Goal: Task Accomplishment & Management: Manage account settings

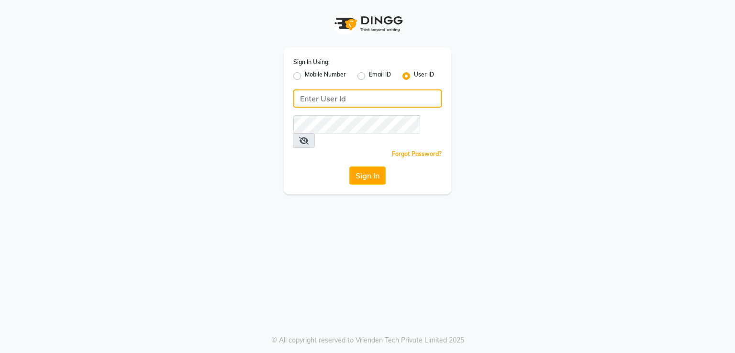
click at [347, 102] on input "Username" at bounding box center [367, 98] width 148 height 18
type input "[PERSON_NAME]"
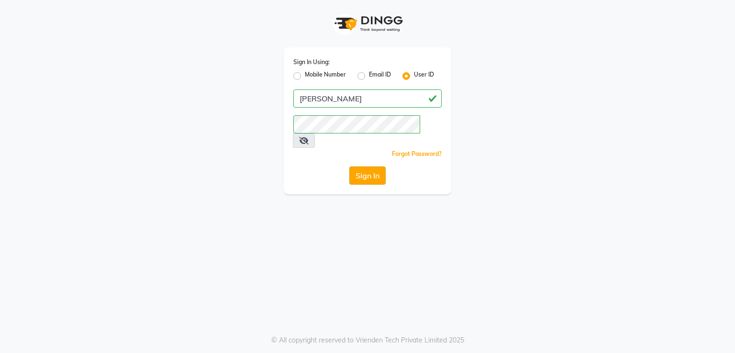
click at [363, 166] on button "Sign In" at bounding box center [367, 175] width 36 height 18
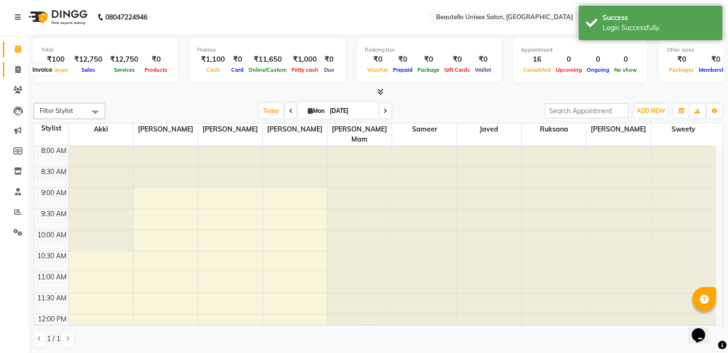
click at [15, 71] on icon at bounding box center [17, 69] width 5 height 7
select select "5051"
select select "service"
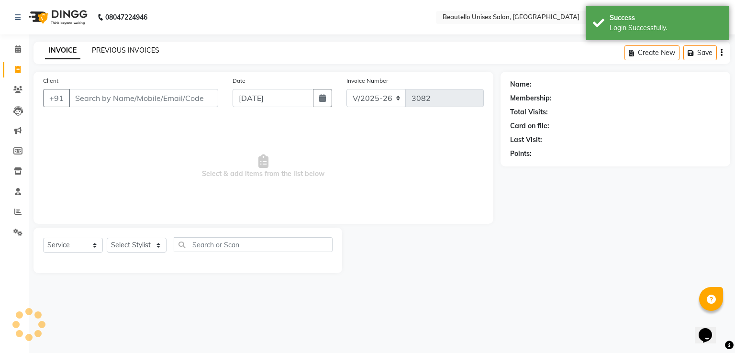
click at [115, 50] on link "PREVIOUS INVOICES" at bounding box center [125, 50] width 67 height 9
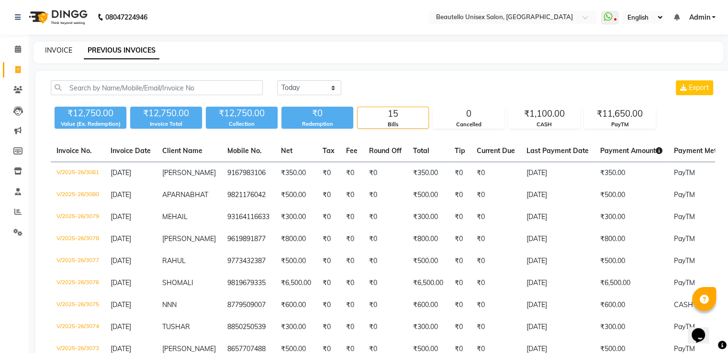
click at [54, 51] on link "INVOICE" at bounding box center [58, 50] width 27 height 9
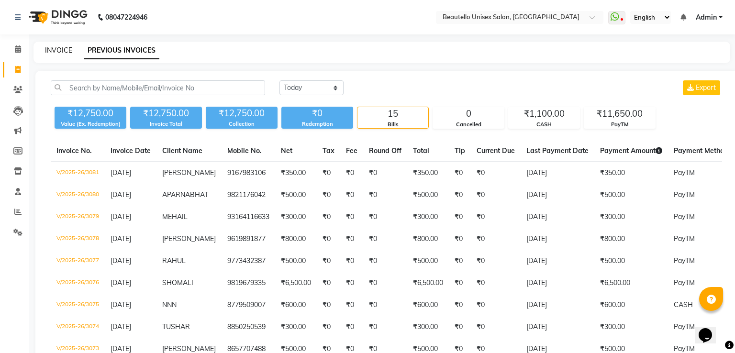
select select "5051"
select select "service"
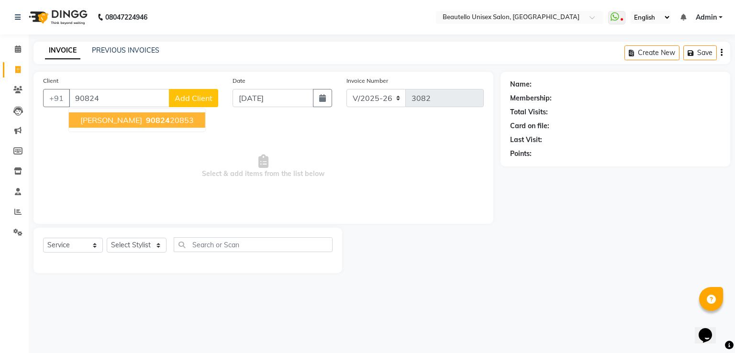
click at [146, 124] on span "90824" at bounding box center [158, 120] width 24 height 10
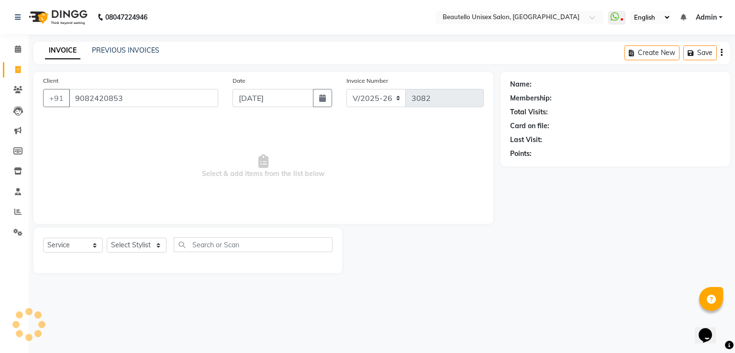
type input "9082420853"
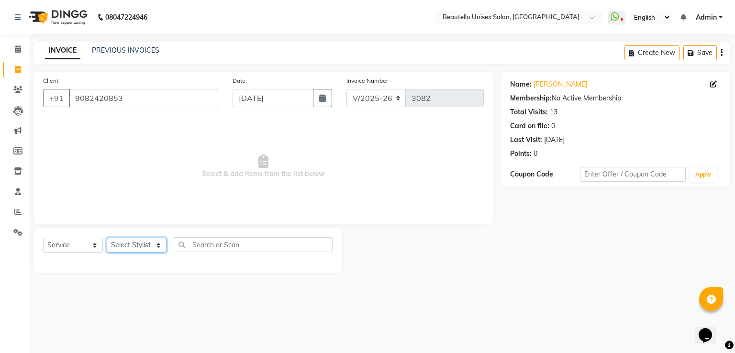
click at [134, 243] on select "Select Stylist Akki [PERSON_NAME] [PERSON_NAME] [PERSON_NAME] Sameer [PERSON_NA…" at bounding box center [137, 245] width 60 height 15
select select "31995"
click at [107, 238] on select "Select Stylist Akki [PERSON_NAME] [PERSON_NAME] [PERSON_NAME] Sameer [PERSON_NA…" at bounding box center [137, 245] width 60 height 15
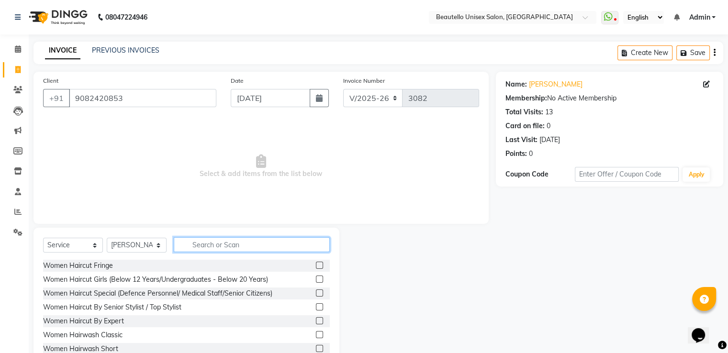
click at [255, 243] on input "text" at bounding box center [252, 244] width 156 height 15
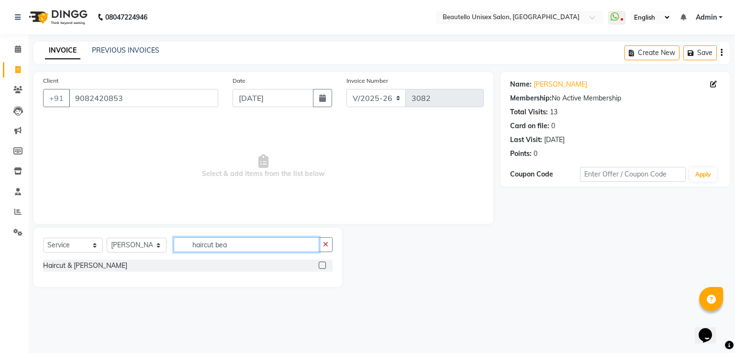
type input "haircut bea"
click at [323, 268] on label at bounding box center [322, 265] width 7 height 7
click at [323, 268] on input "checkbox" at bounding box center [322, 266] width 6 height 6
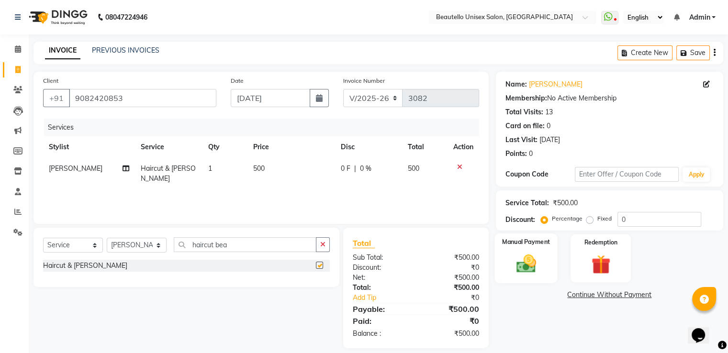
checkbox input "false"
click at [541, 244] on label "Manual Payment" at bounding box center [526, 241] width 48 height 9
click at [621, 295] on span "PayTM" at bounding box center [624, 295] width 23 height 11
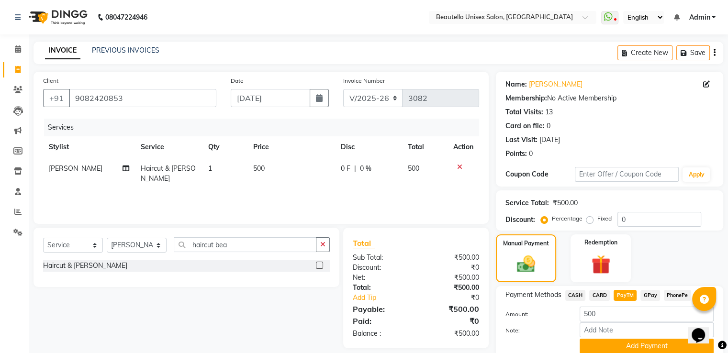
scroll to position [39, 0]
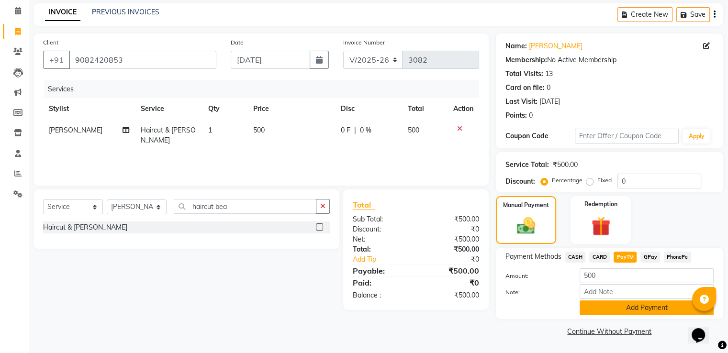
click at [648, 306] on button "Add Payment" at bounding box center [646, 307] width 134 height 15
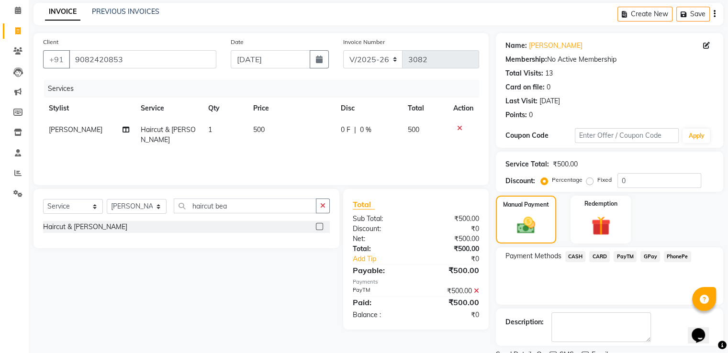
scroll to position [78, 0]
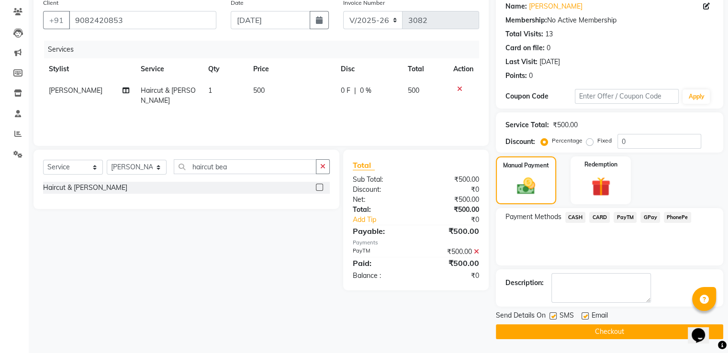
click at [553, 316] on label at bounding box center [552, 315] width 7 height 7
click at [553, 316] on input "checkbox" at bounding box center [552, 316] width 6 height 6
checkbox input "false"
click at [563, 331] on button "Checkout" at bounding box center [609, 331] width 227 height 15
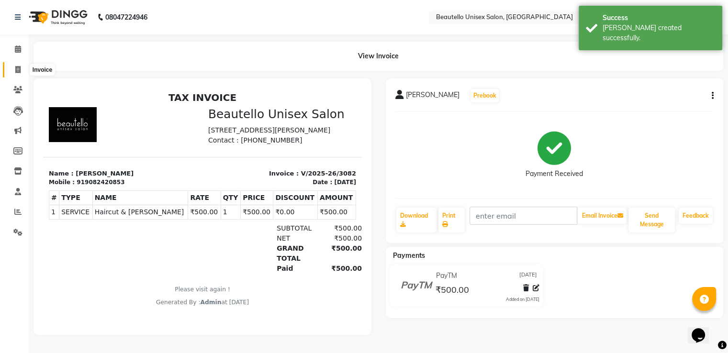
click at [17, 69] on icon at bounding box center [17, 69] width 5 height 7
select select "5051"
select select "service"
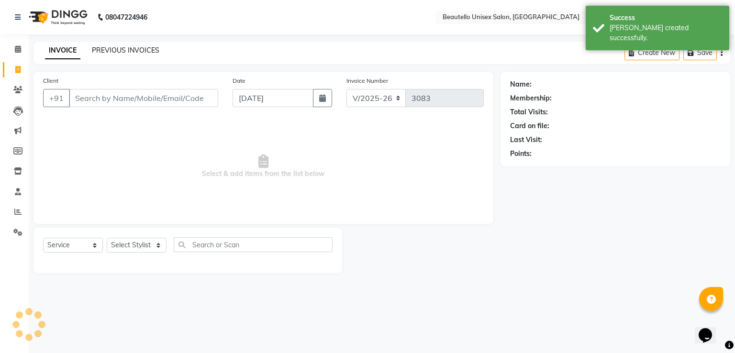
click at [121, 48] on link "PREVIOUS INVOICES" at bounding box center [125, 50] width 67 height 9
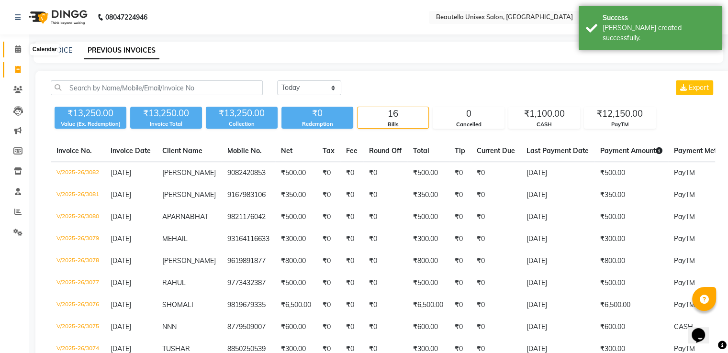
click at [15, 50] on icon at bounding box center [18, 48] width 6 height 7
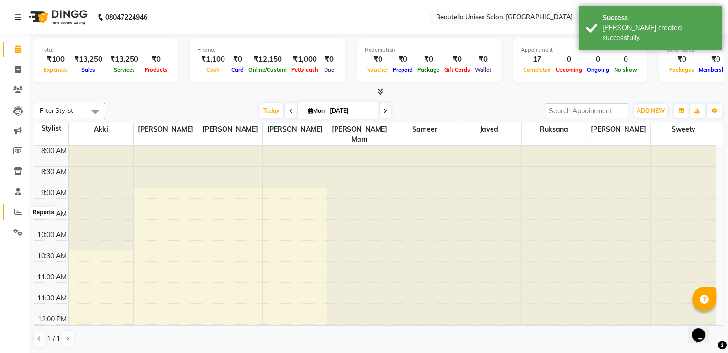
click at [16, 215] on icon at bounding box center [17, 211] width 7 height 7
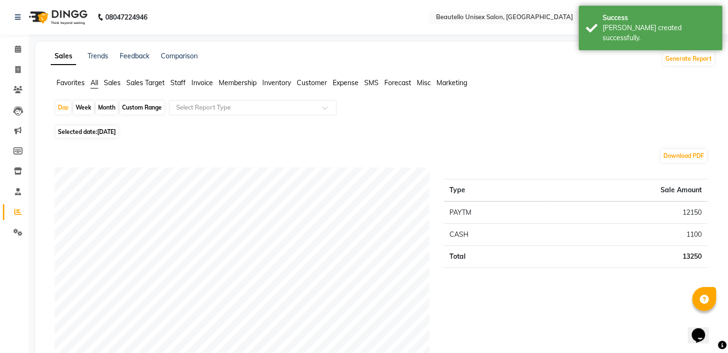
click at [132, 104] on div "Custom Range" at bounding box center [142, 107] width 44 height 13
select select "9"
select select "2025"
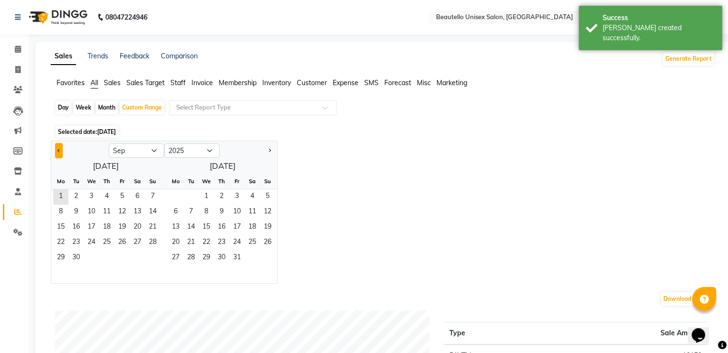
click at [57, 153] on button "Previous month" at bounding box center [59, 150] width 8 height 15
select select "8"
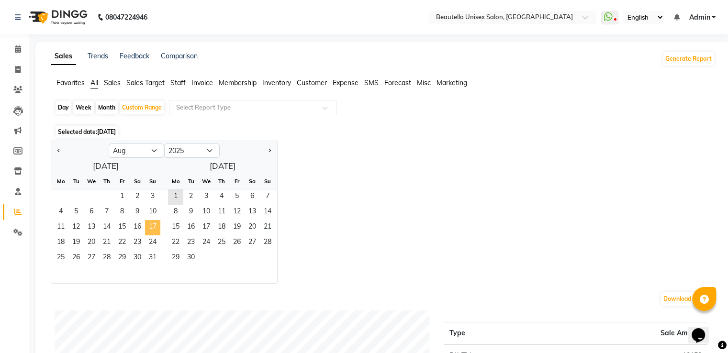
click at [147, 224] on span "17" at bounding box center [152, 227] width 15 height 15
click at [152, 255] on span "31" at bounding box center [152, 258] width 15 height 15
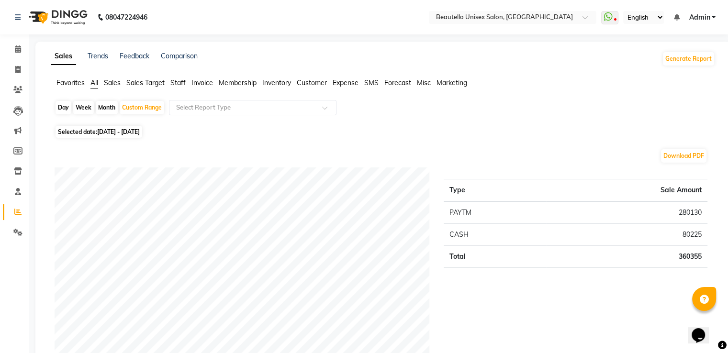
click at [714, 18] on link "Admin" at bounding box center [701, 17] width 27 height 10
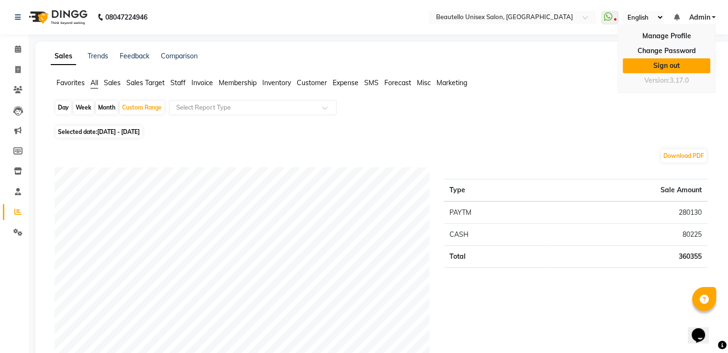
click at [672, 64] on link "Sign out" at bounding box center [666, 65] width 88 height 15
